Goal: Information Seeking & Learning: Learn about a topic

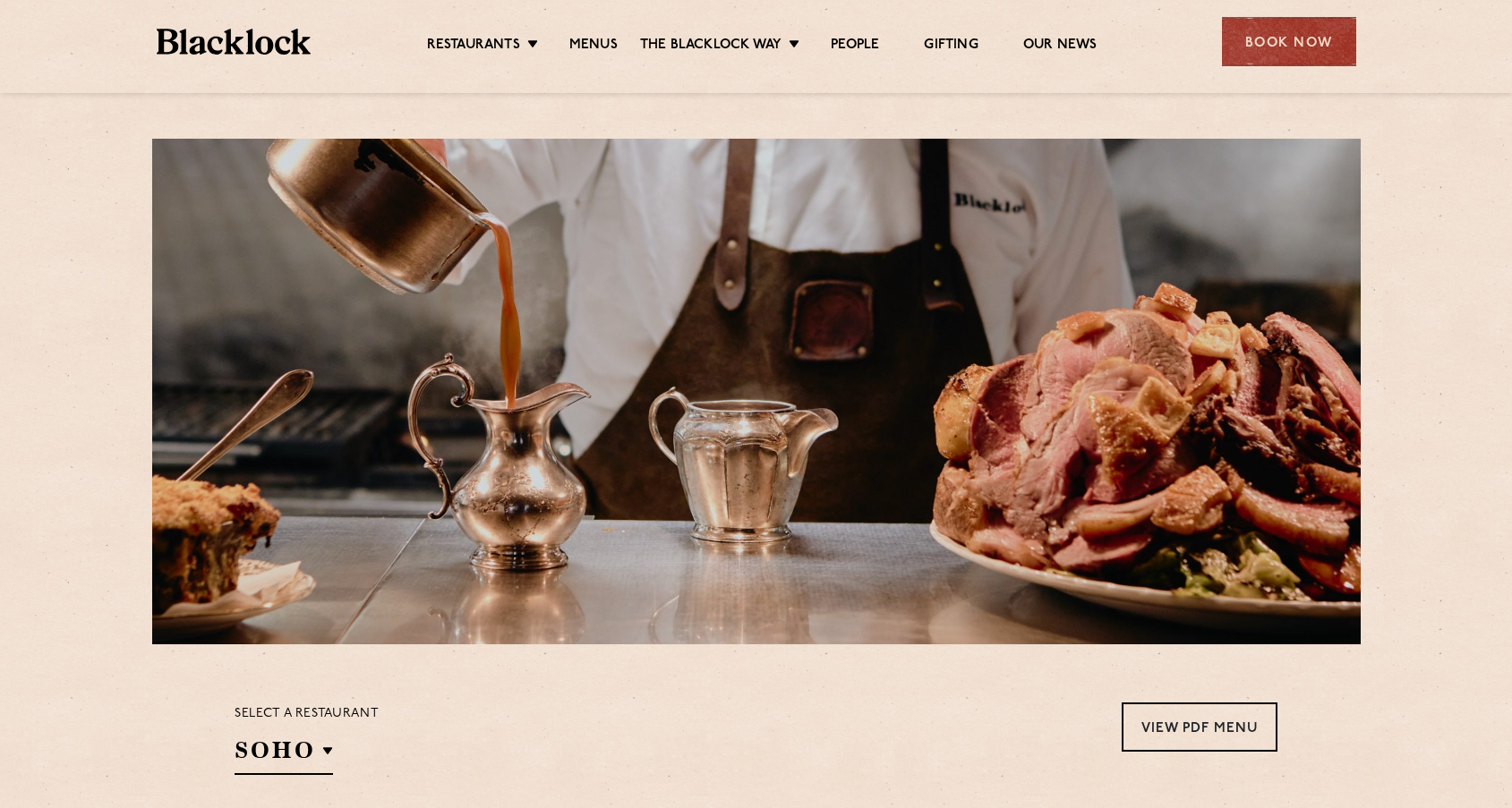
scroll to position [268, 0]
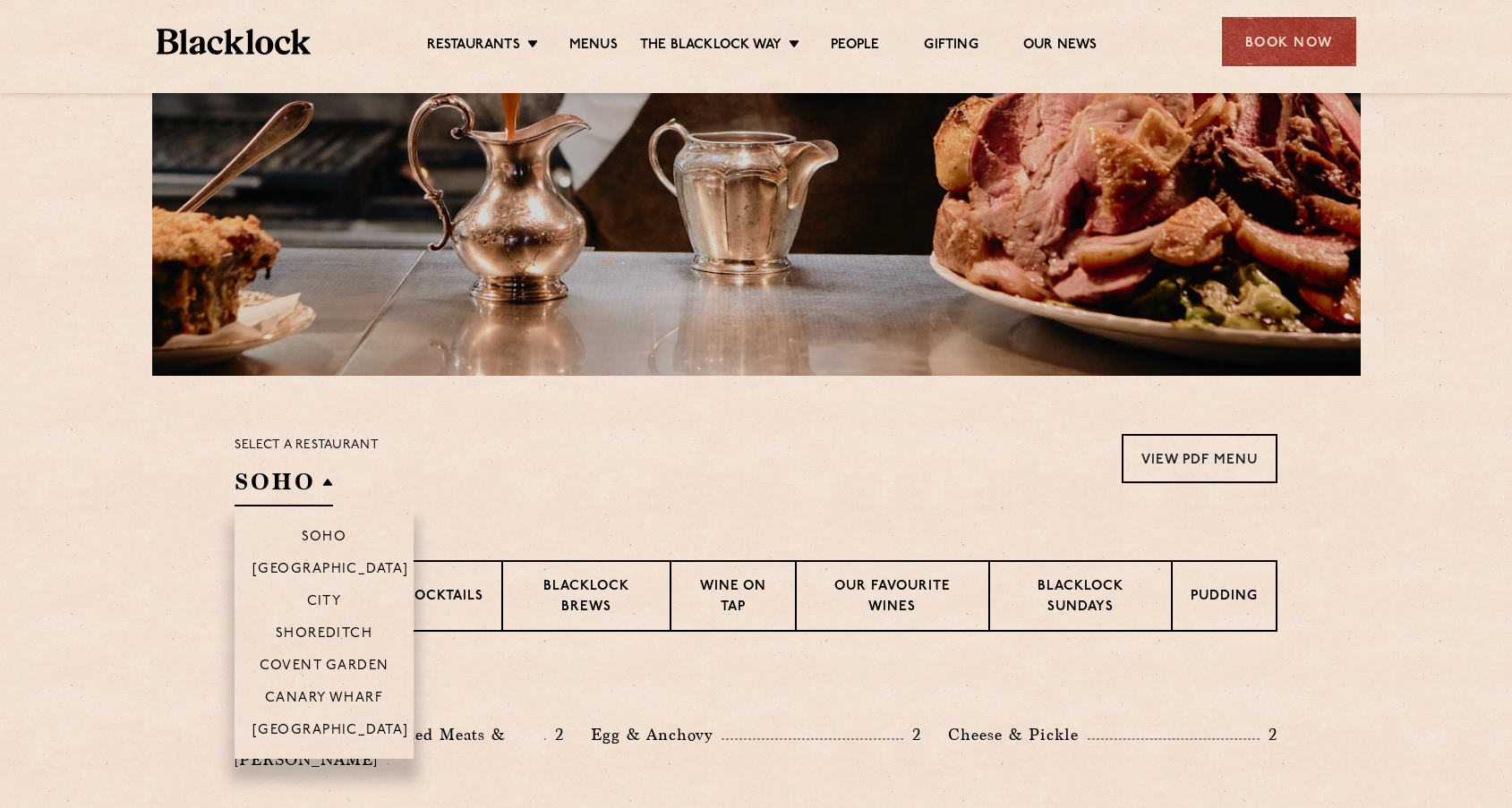
click at [244, 470] on h2 "SOHO" at bounding box center [283, 486] width 98 height 41
click at [321, 599] on p "City" at bounding box center [324, 604] width 35 height 18
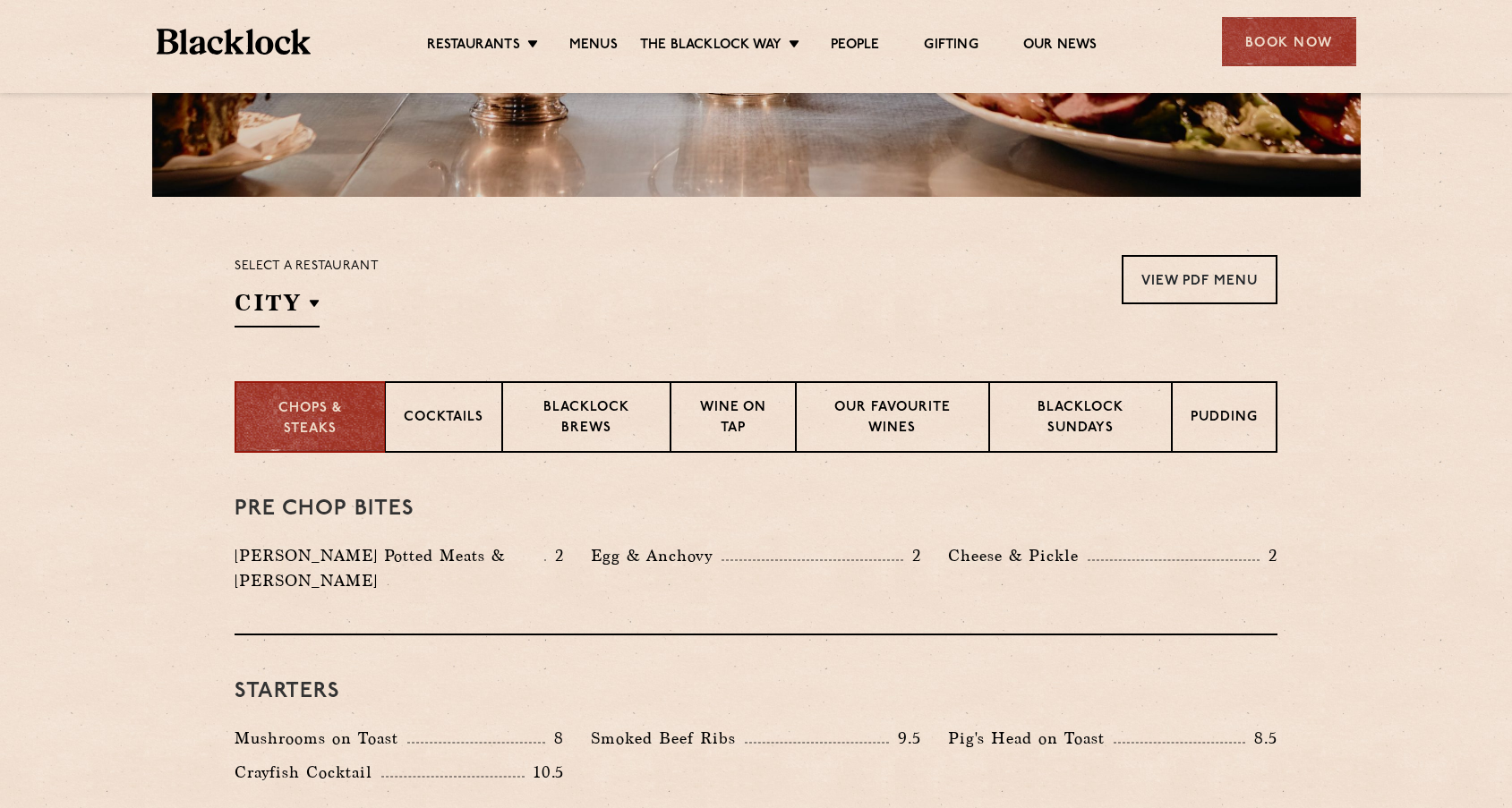
scroll to position [537, 0]
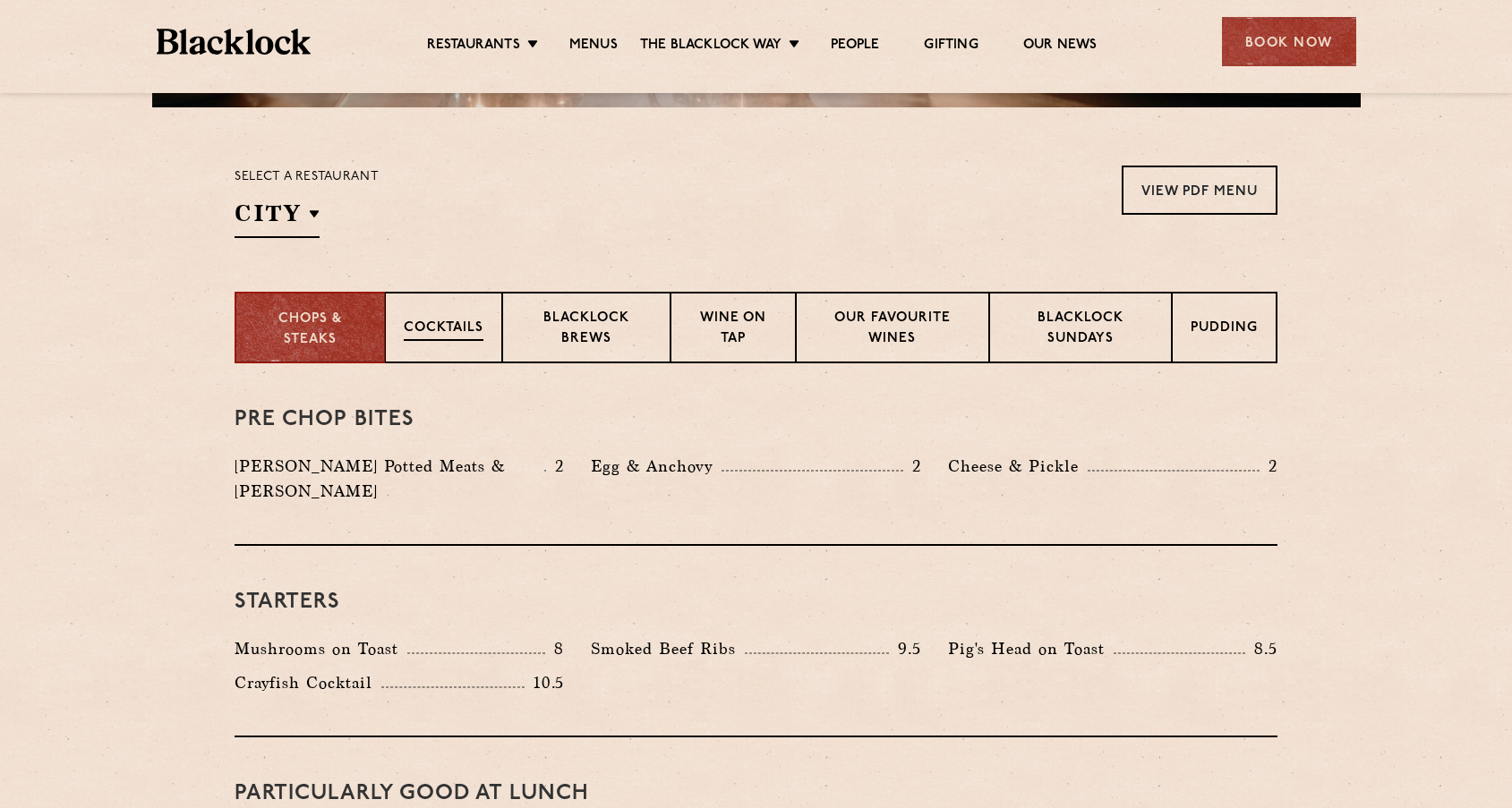
click at [460, 317] on div "Cocktails" at bounding box center [444, 328] width 117 height 71
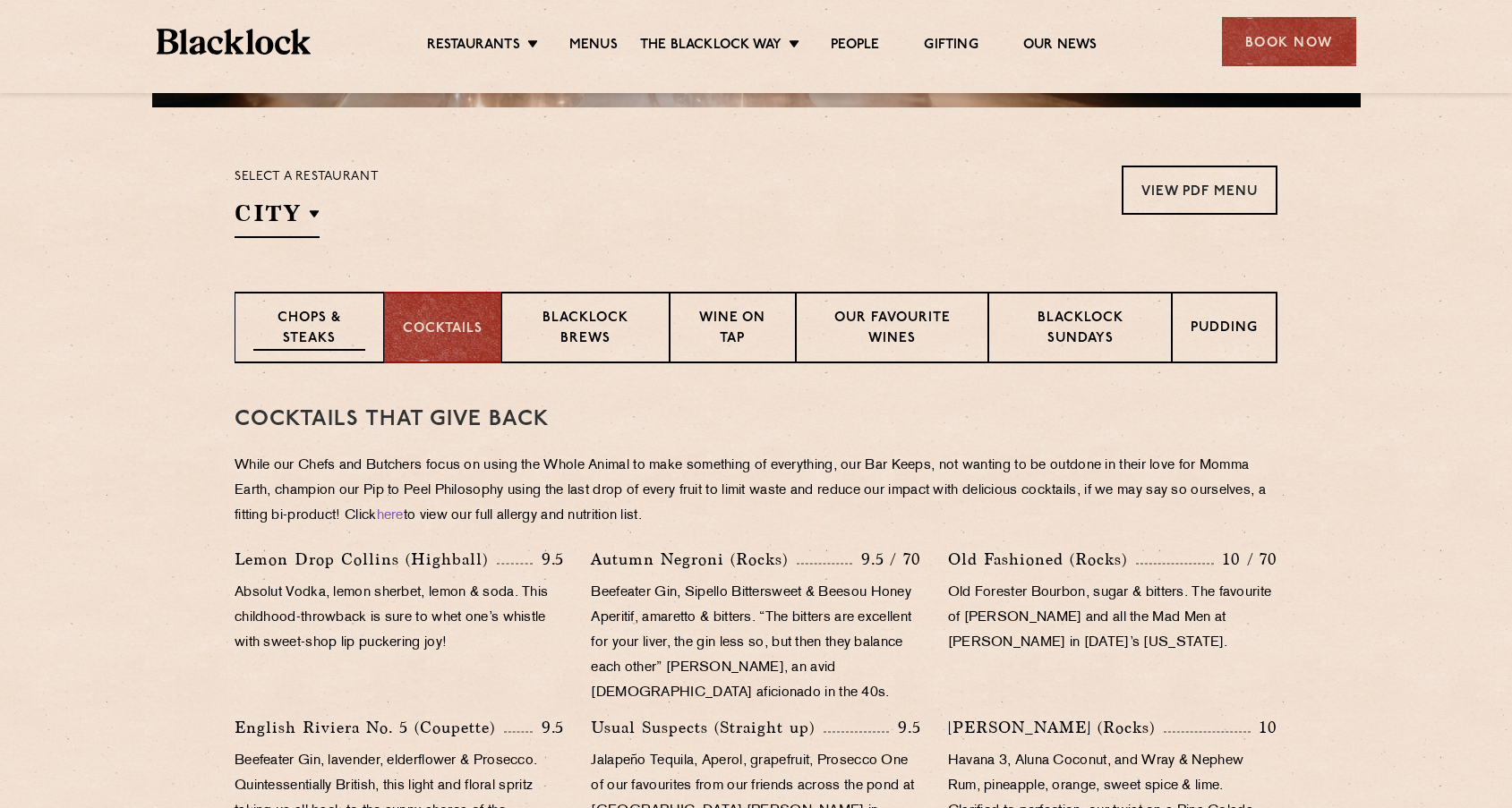
click at [377, 326] on div "Chops & Steaks" at bounding box center [309, 328] width 150 height 71
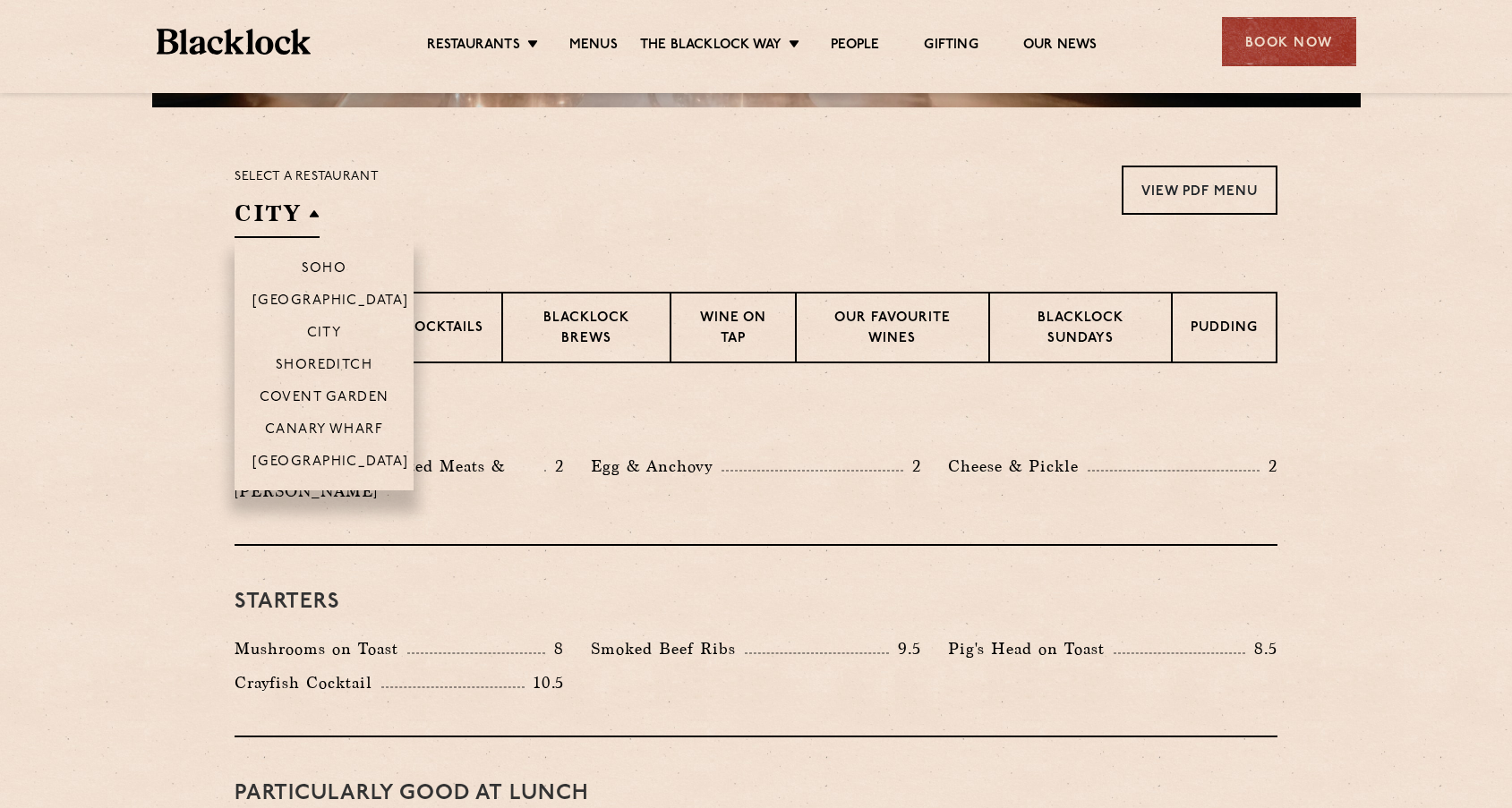
click at [310, 220] on h2 "City" at bounding box center [277, 217] width 85 height 41
click at [322, 279] on li "Soho" at bounding box center [324, 261] width 179 height 46
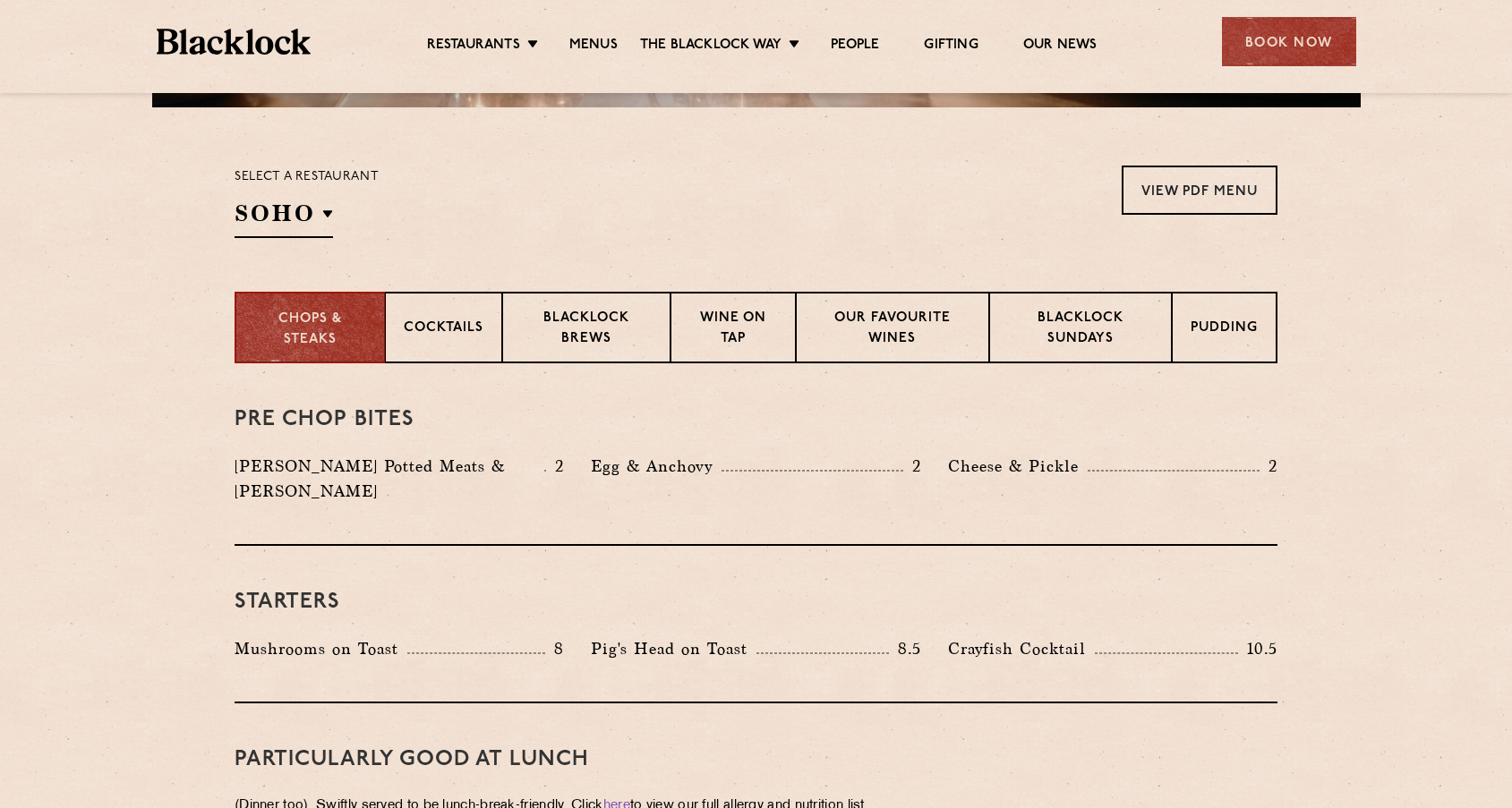
click at [515, 152] on section "Select a restaurant [GEOGRAPHIC_DATA] [GEOGRAPHIC_DATA] [GEOGRAPHIC_DATA] [GEOG…" at bounding box center [756, 200] width 1512 height 185
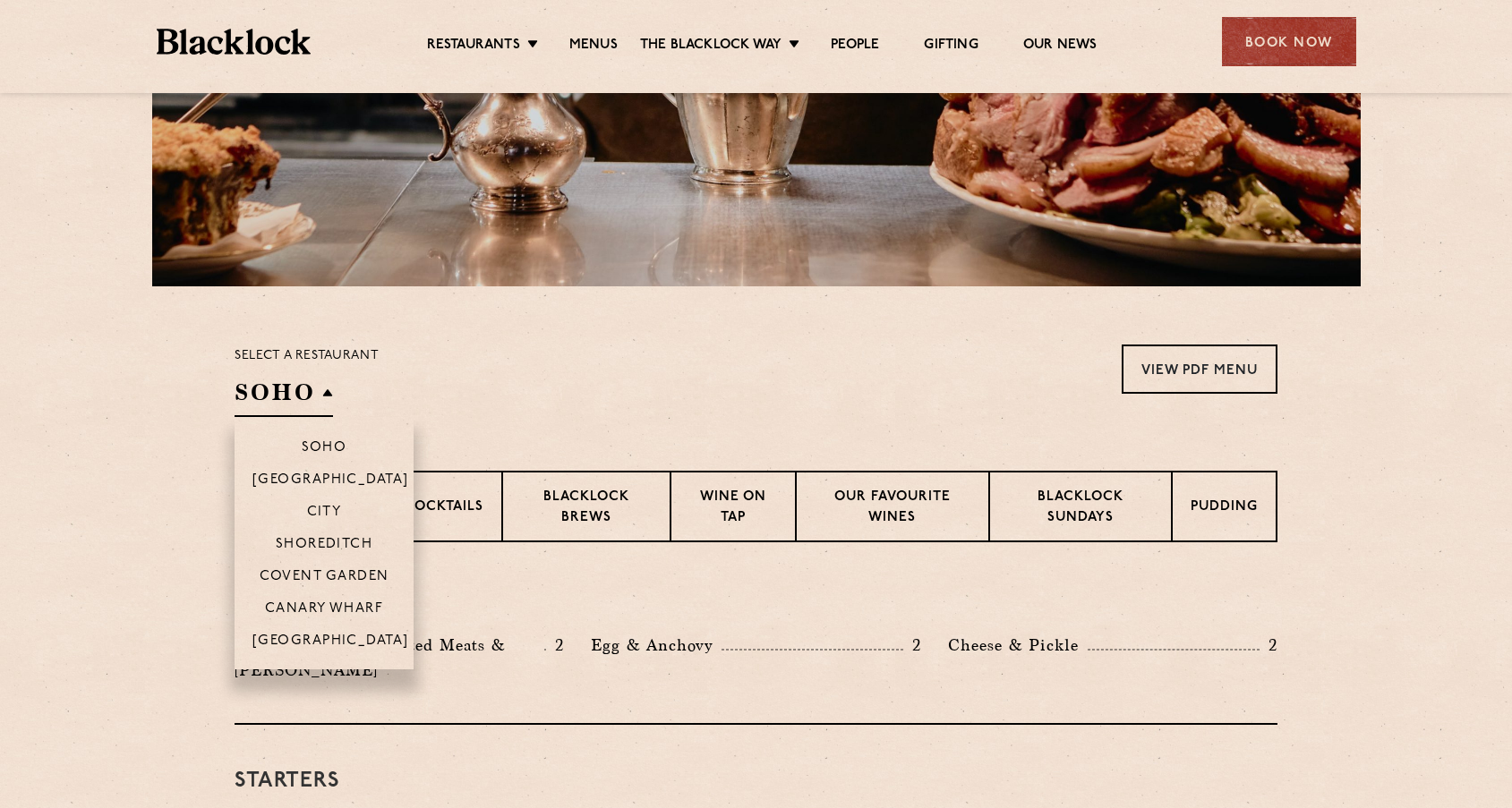
click at [261, 388] on h2 "Soho" at bounding box center [283, 397] width 98 height 41
click at [332, 503] on li "City" at bounding box center [324, 511] width 179 height 32
click at [319, 392] on h2 "City" at bounding box center [277, 397] width 85 height 41
click at [315, 392] on h2 "City" at bounding box center [277, 397] width 85 height 41
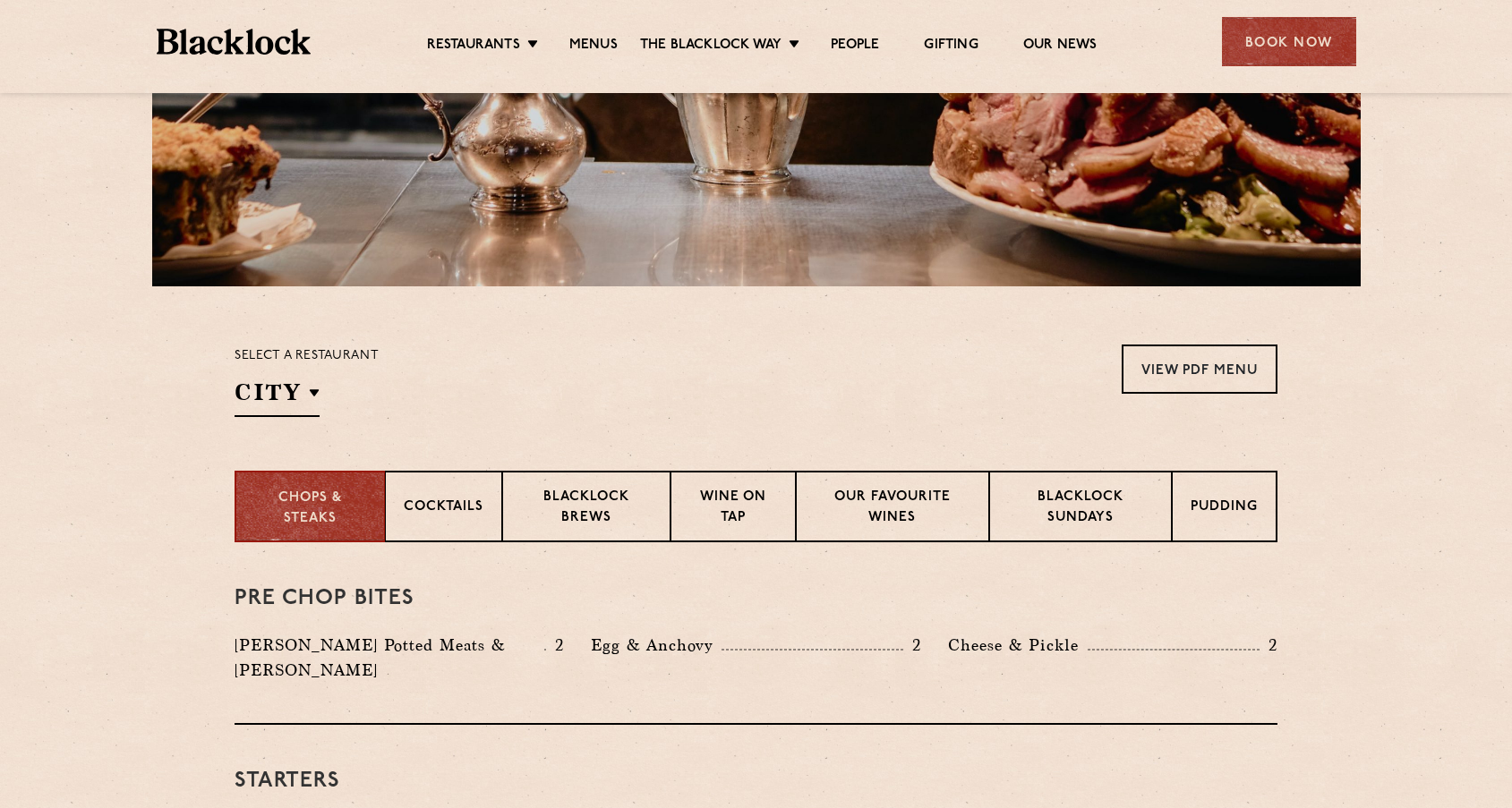
click at [159, 419] on section "Select a restaurant City [GEOGRAPHIC_DATA] [GEOGRAPHIC_DATA] [GEOGRAPHIC_DATA] …" at bounding box center [756, 379] width 1512 height 185
